Goal: Task Accomplishment & Management: Complete application form

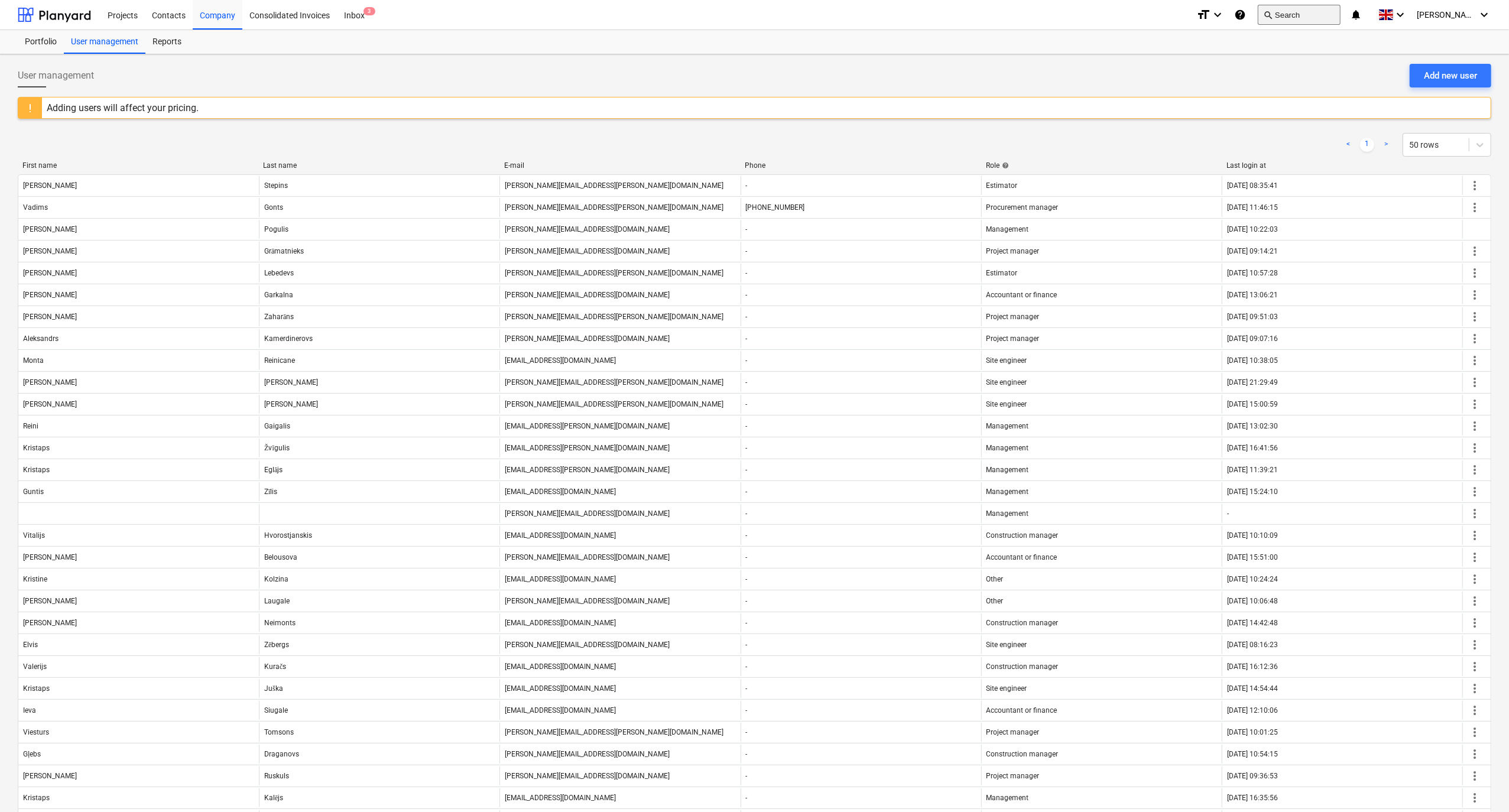
click at [1319, 8] on button "search Search" at bounding box center [1299, 15] width 83 height 20
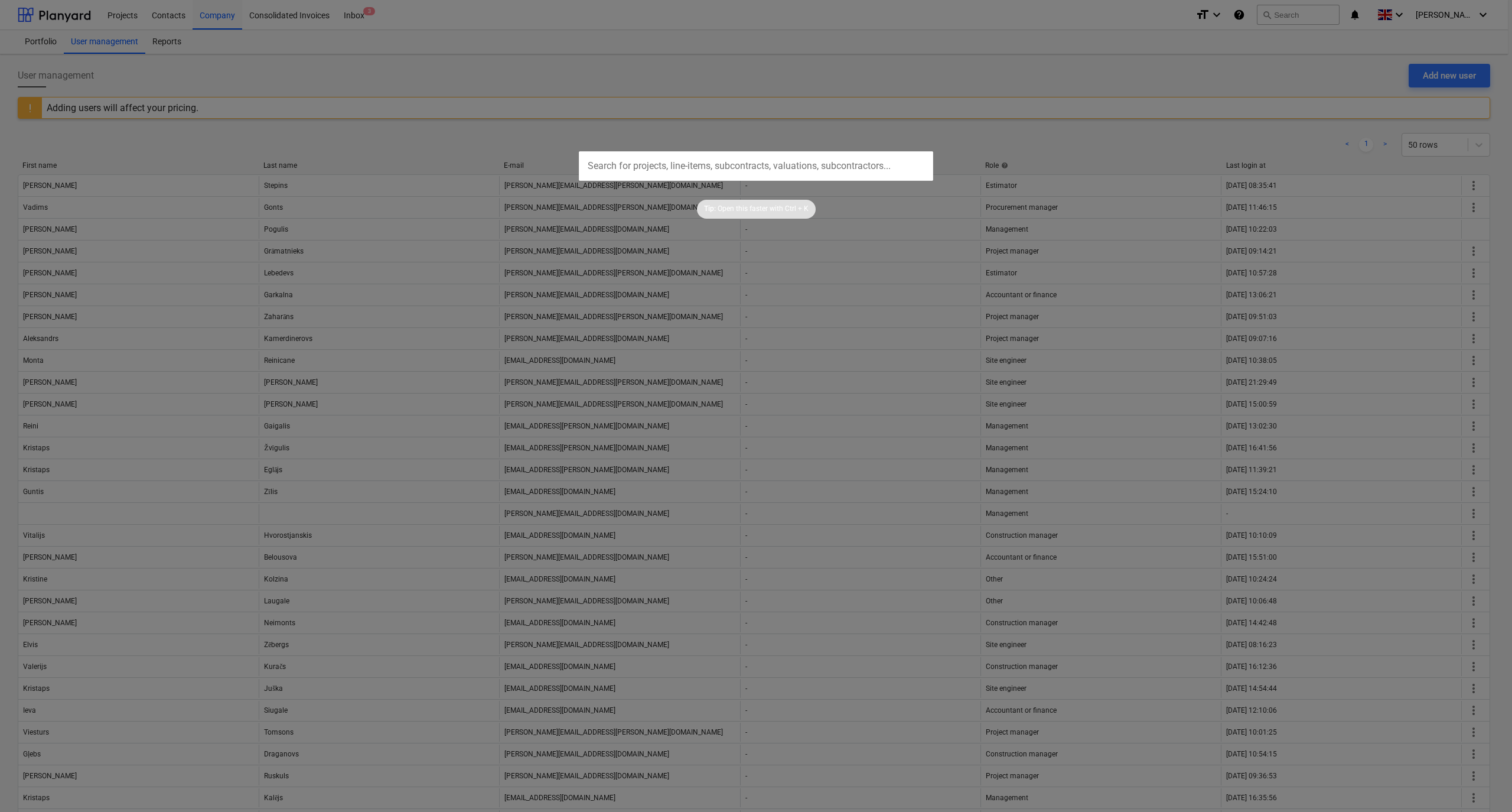
click at [638, 166] on input "text" at bounding box center [756, 166] width 354 height 29
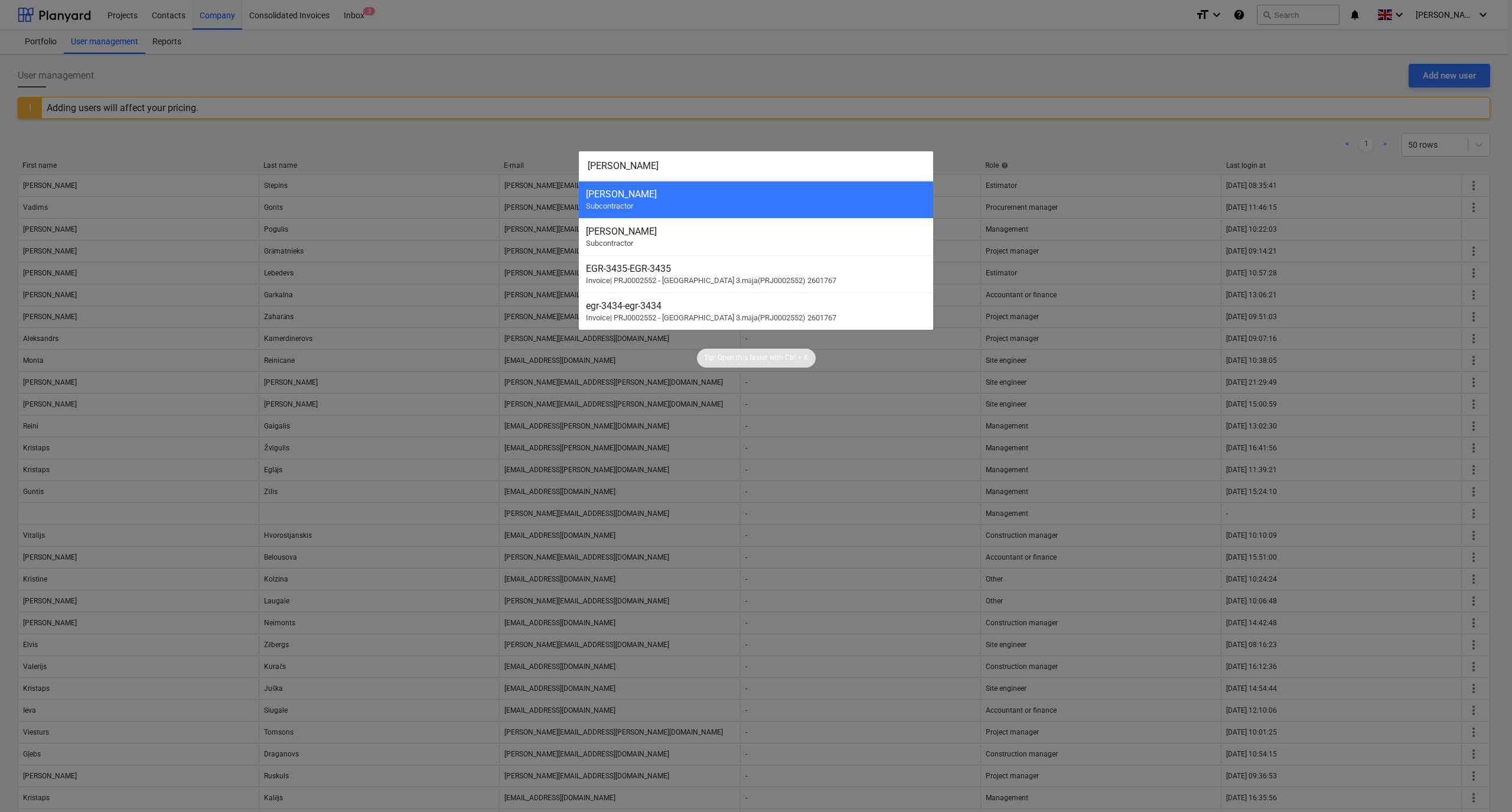
type input "edgars"
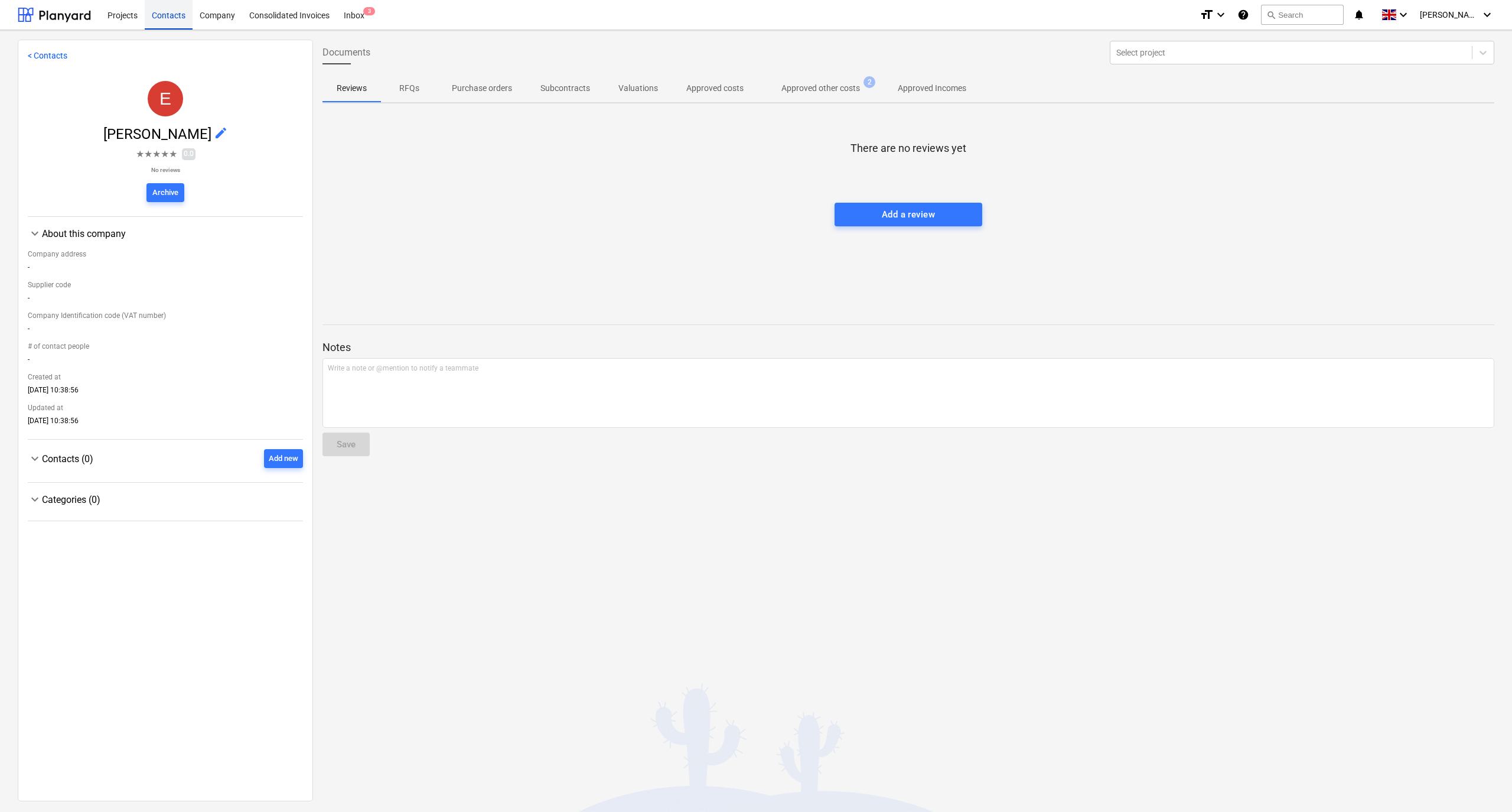
click at [157, 18] on div "Contacts" at bounding box center [169, 14] width 48 height 30
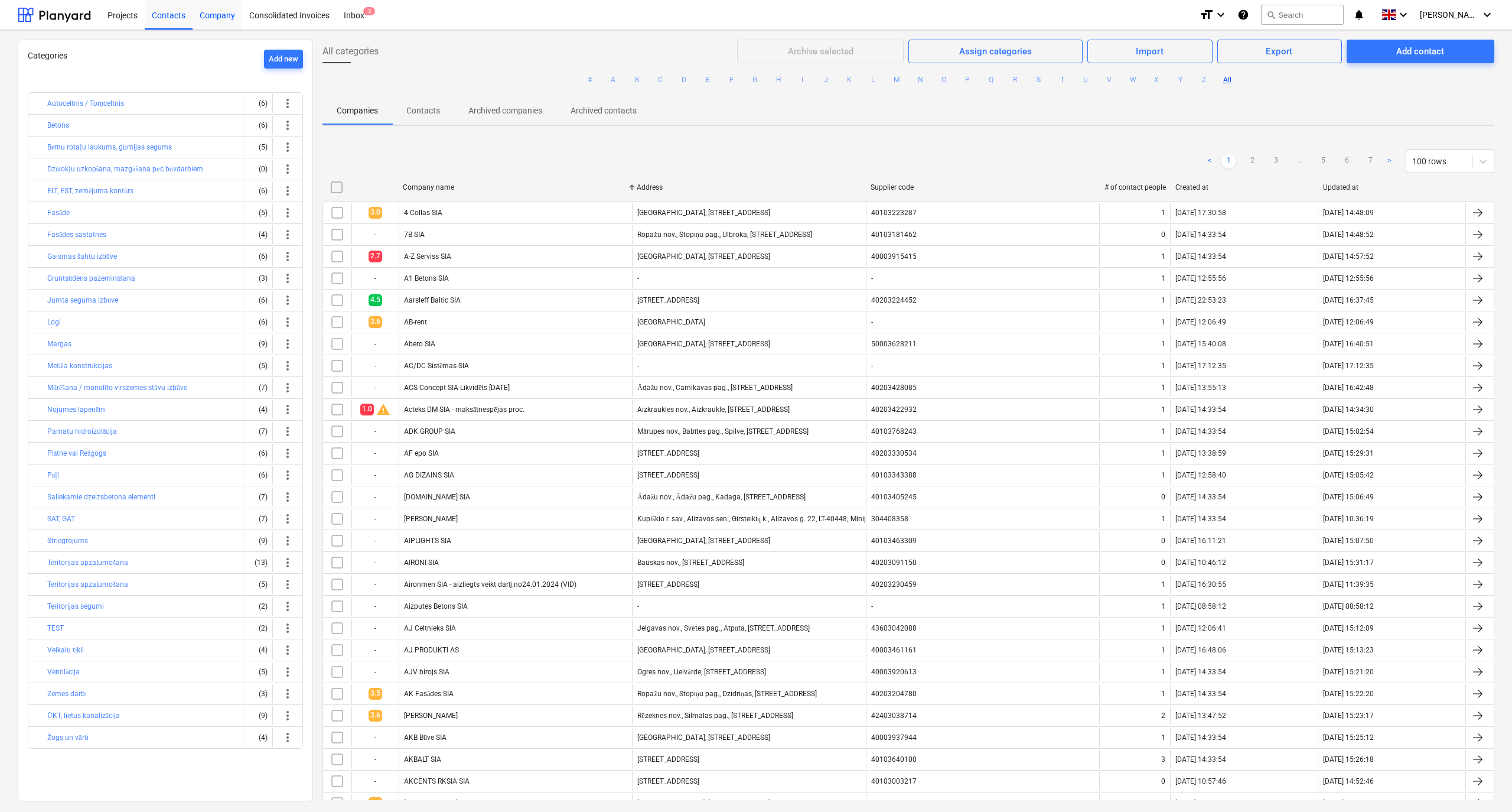
click at [215, 13] on div "Company" at bounding box center [217, 14] width 50 height 30
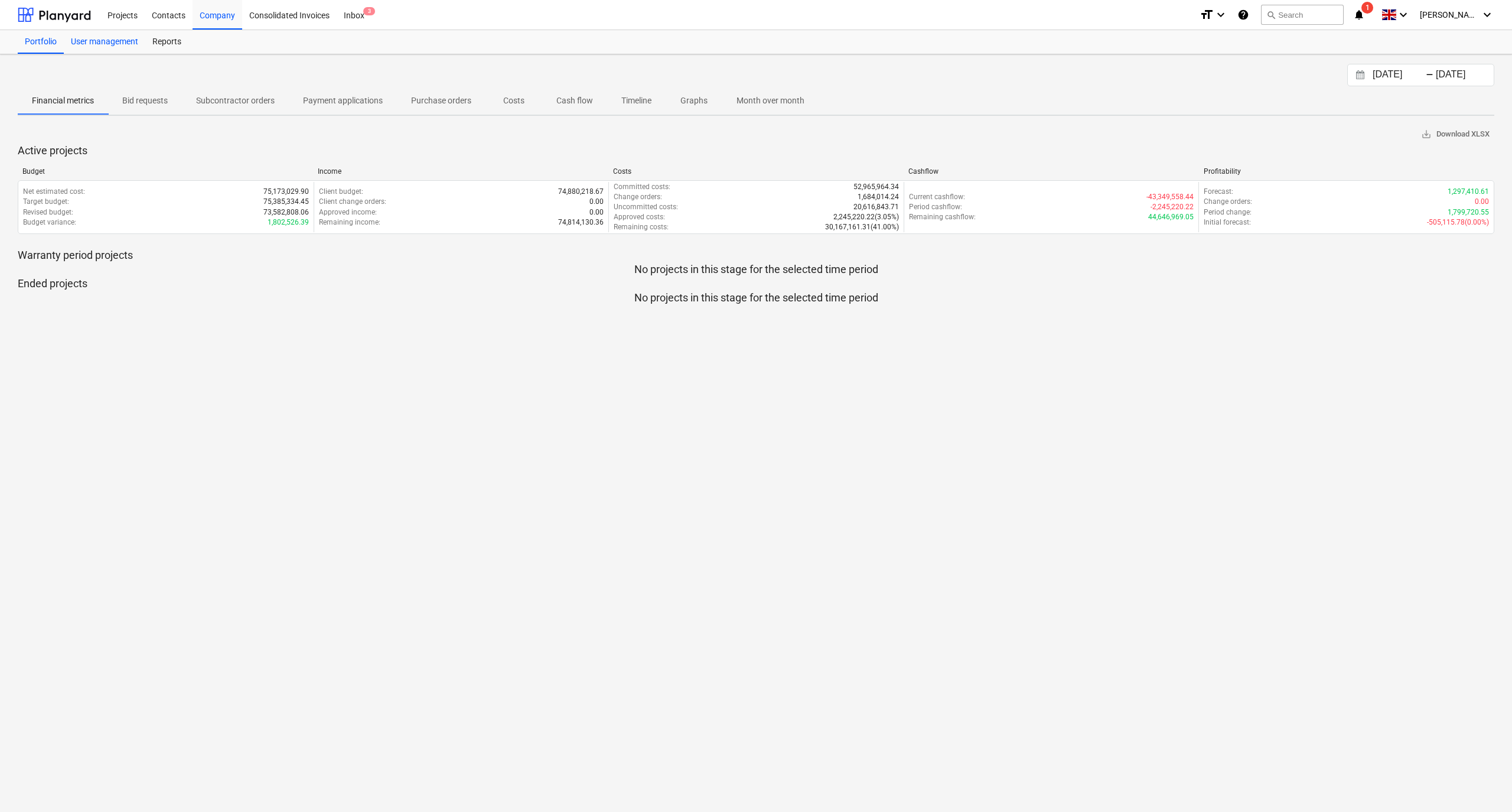
click at [80, 40] on div "User management" at bounding box center [105, 41] width 81 height 23
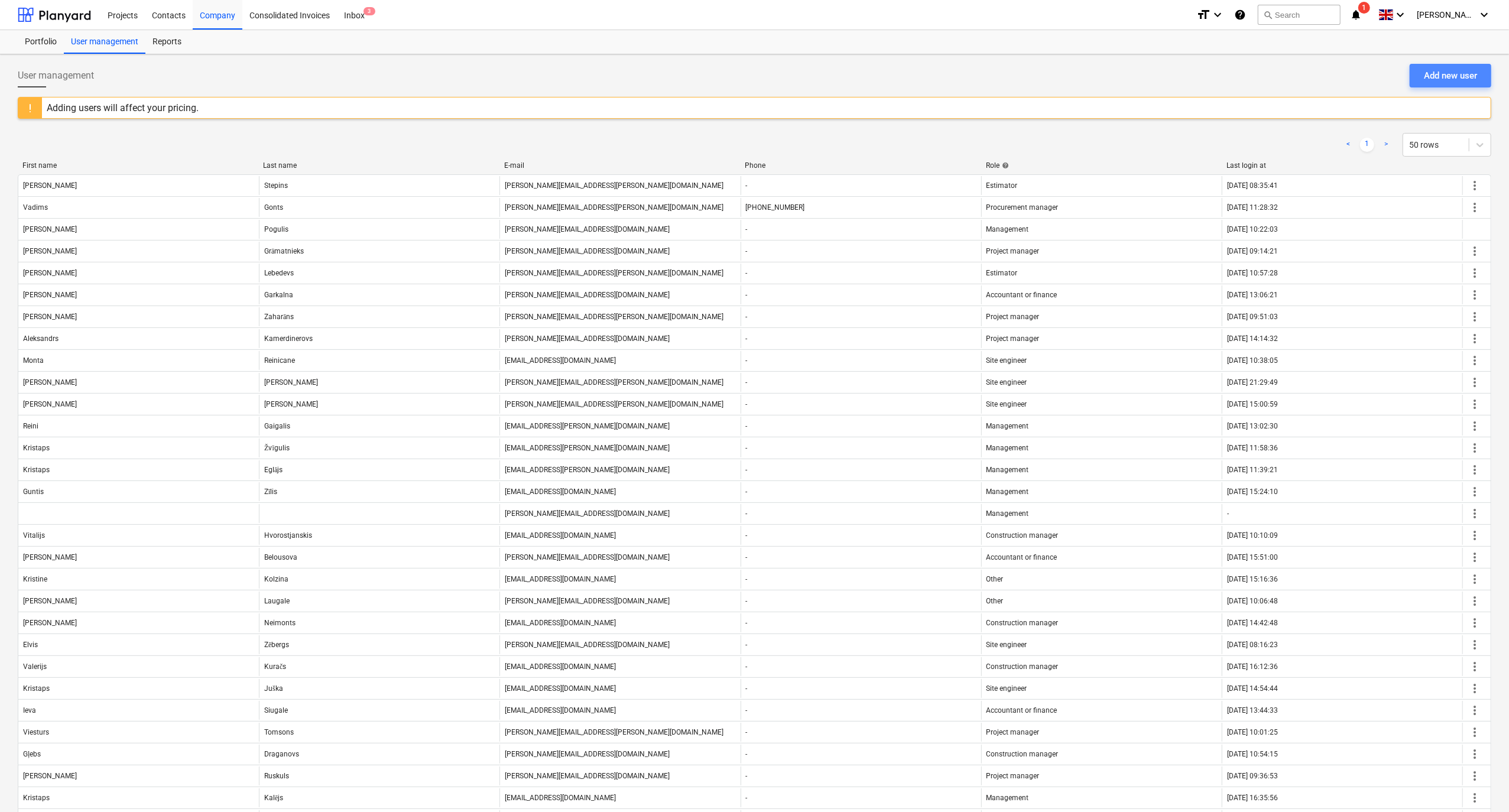
click at [1445, 75] on div "Add new user" at bounding box center [1450, 75] width 53 height 16
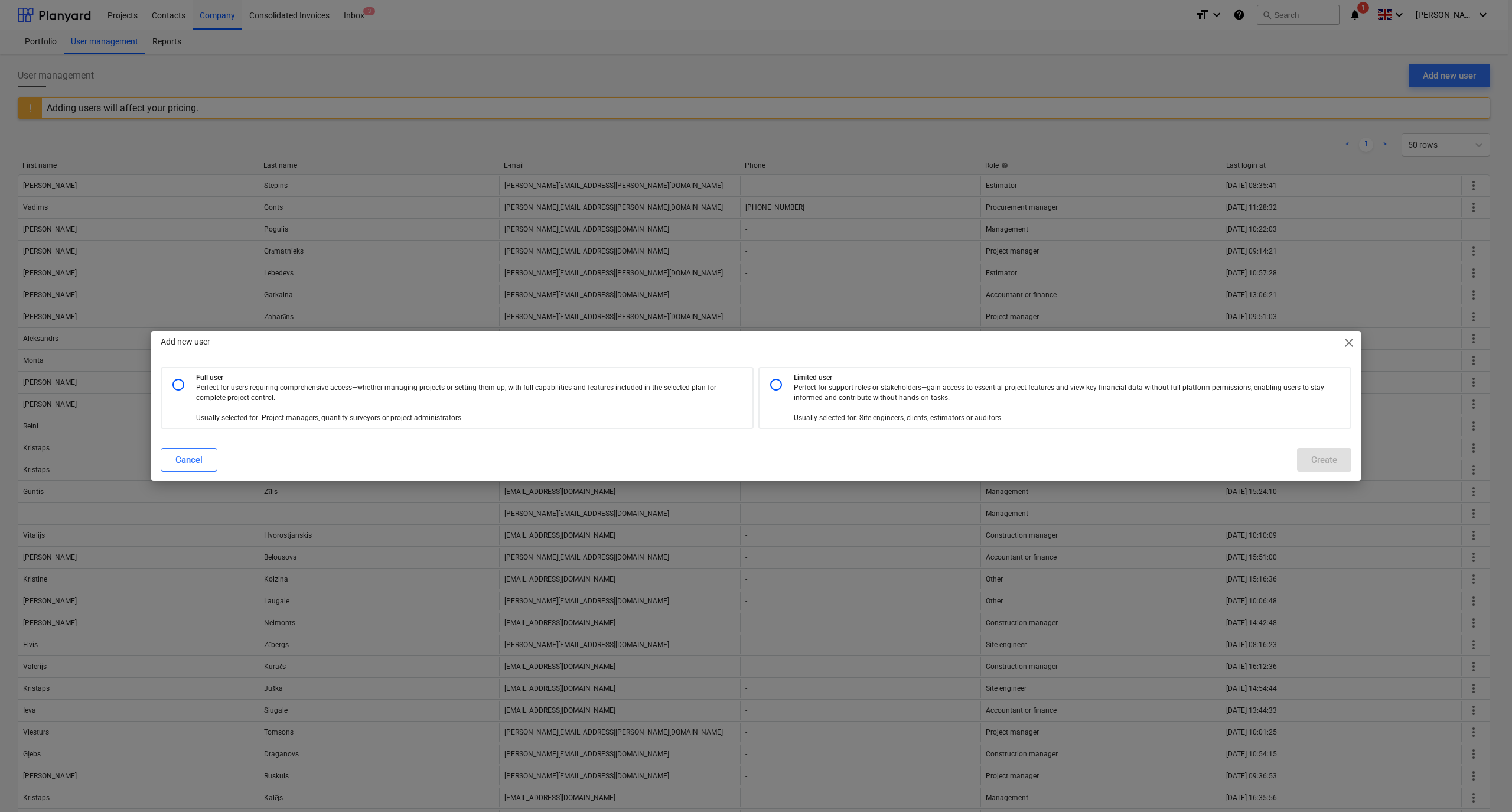
click at [778, 386] on input "radio" at bounding box center [776, 384] width 23 height 23
radio input "true"
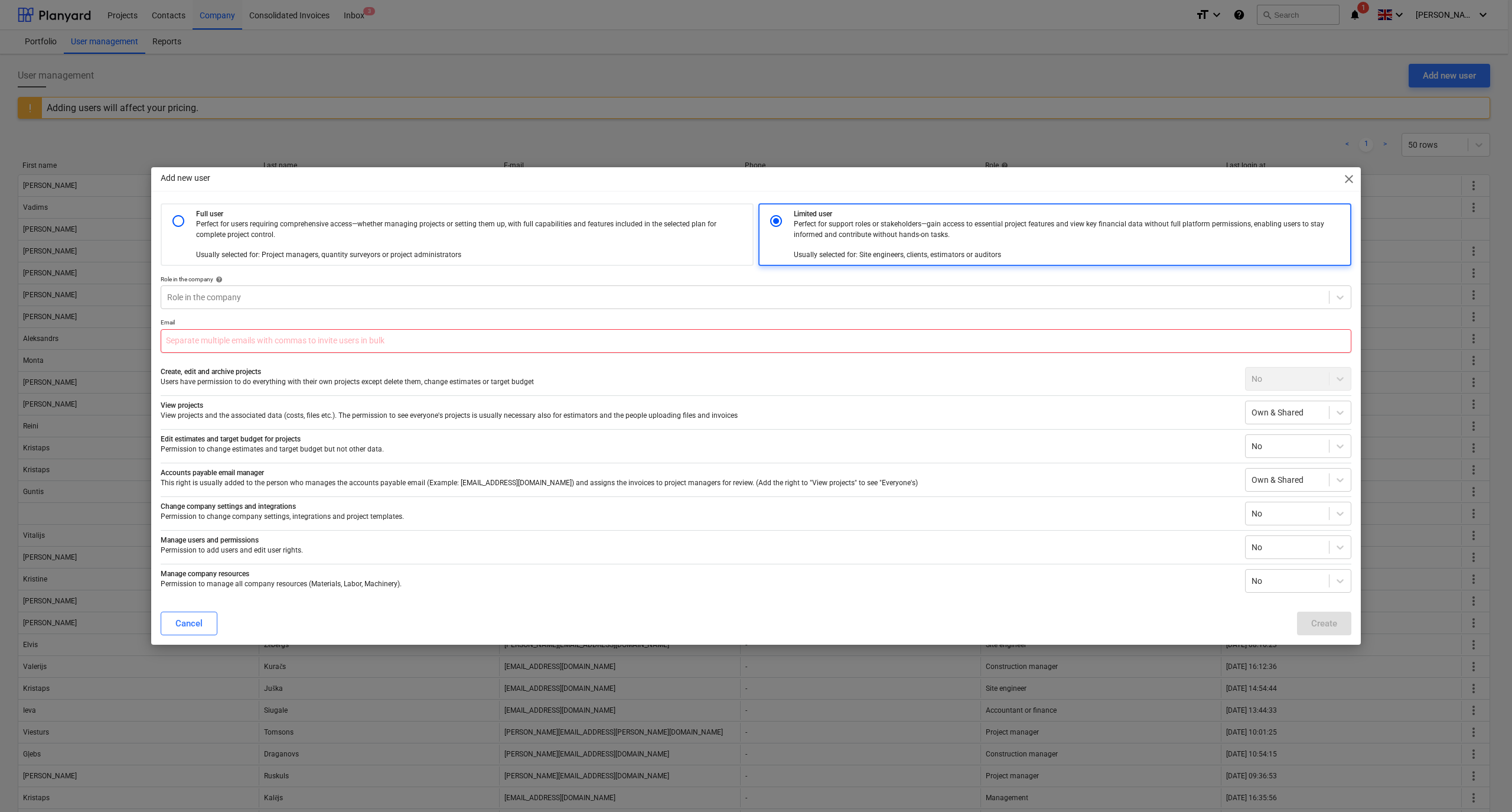
click at [206, 337] on input "text" at bounding box center [755, 341] width 1191 height 23
click at [210, 340] on input "edgars." at bounding box center [755, 341] width 1191 height 23
type input "[PERSON_NAME][EMAIL_ADDRESS][DOMAIN_NAME]"
click at [1321, 619] on div "Create" at bounding box center [1324, 623] width 26 height 16
click at [1326, 619] on div "Create" at bounding box center [1324, 623] width 26 height 16
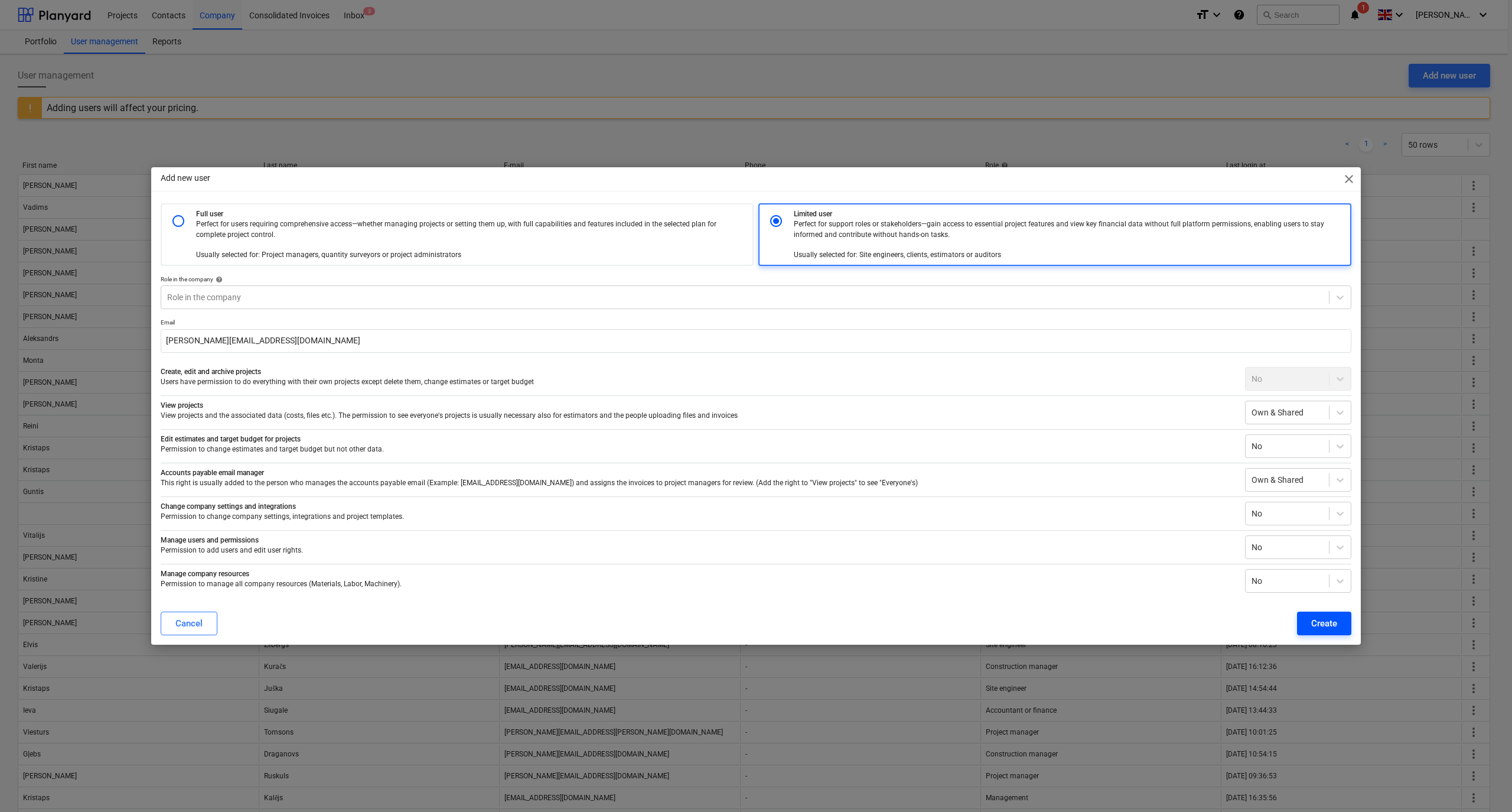
click at [1322, 620] on div "Create" at bounding box center [1324, 623] width 26 height 16
click at [1346, 176] on span "close" at bounding box center [1349, 179] width 14 height 14
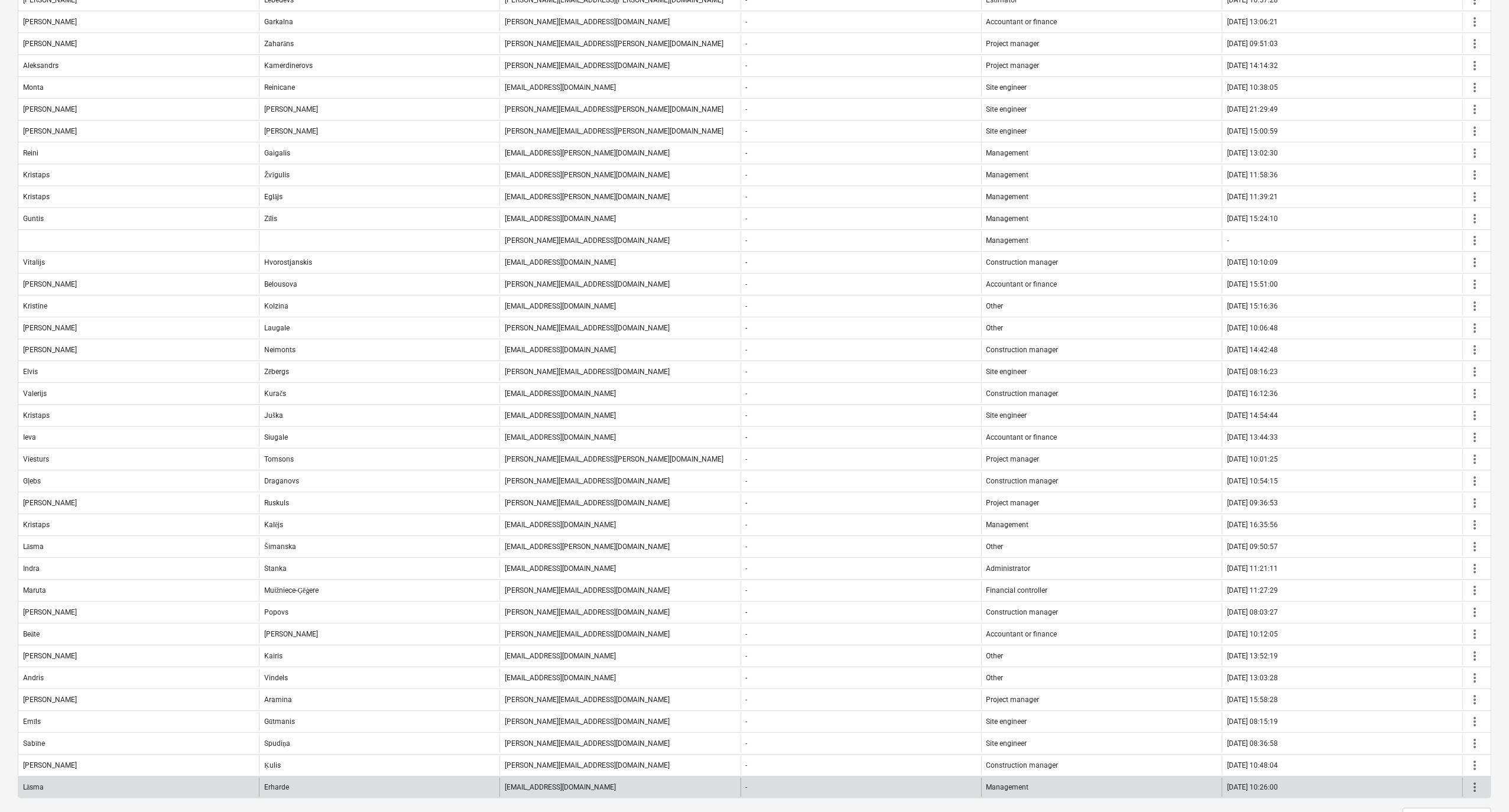
scroll to position [246, 0]
